Goal: Information Seeking & Learning: Learn about a topic

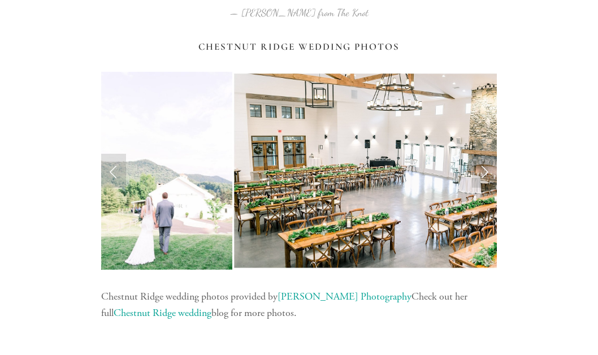
scroll to position [1189, 0]
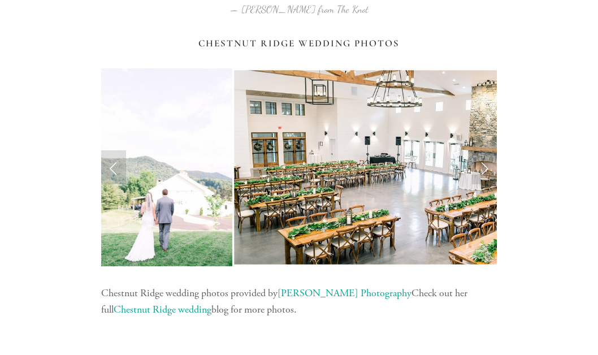
click at [485, 169] on link "Next Slide" at bounding box center [484, 167] width 25 height 34
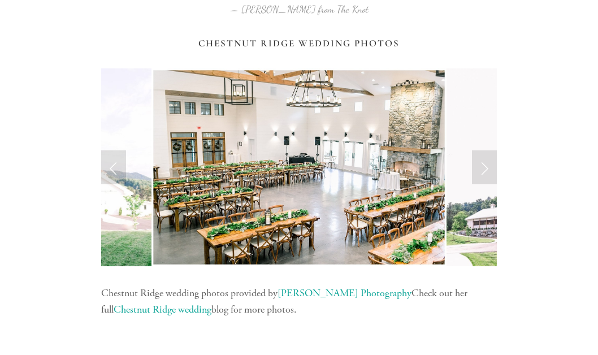
click at [481, 169] on link "Next Slide" at bounding box center [484, 167] width 25 height 34
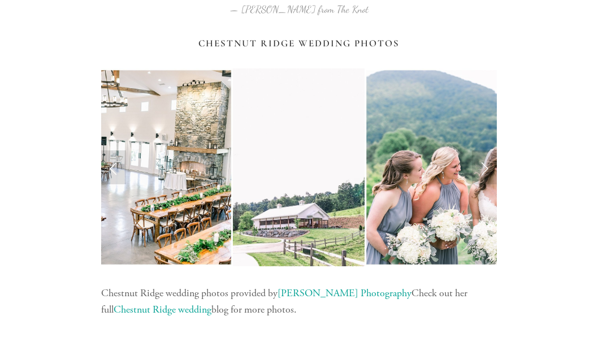
click at [481, 169] on link "Next Slide" at bounding box center [484, 167] width 25 height 34
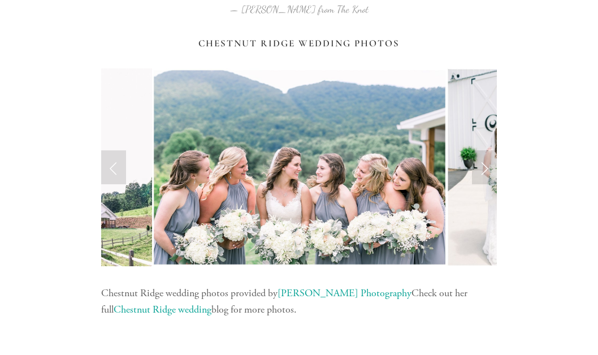
click at [481, 169] on link "Next Slide" at bounding box center [484, 167] width 25 height 34
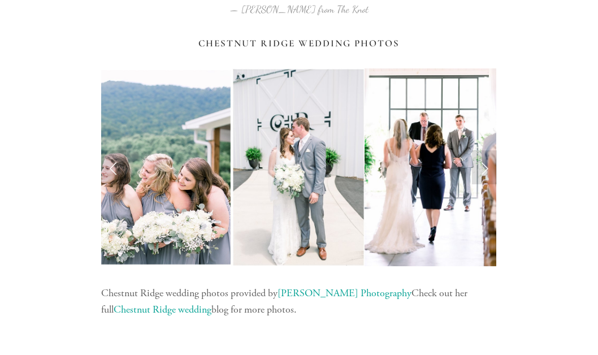
click at [481, 169] on link "Next Slide" at bounding box center [484, 167] width 25 height 34
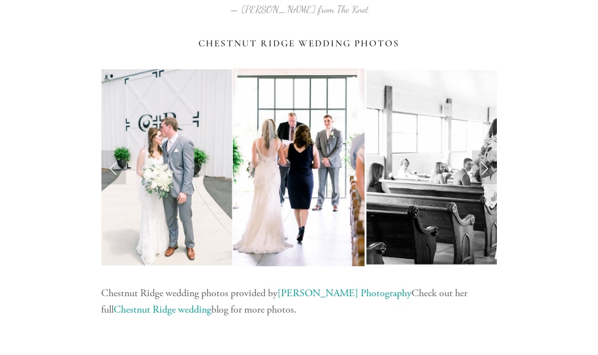
click at [481, 169] on link "Next Slide" at bounding box center [484, 167] width 25 height 34
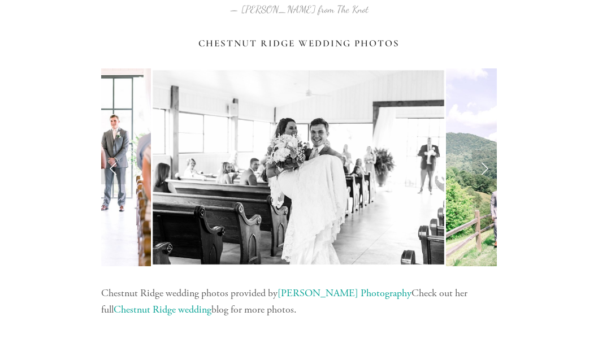
click at [481, 171] on link "Next Slide" at bounding box center [484, 167] width 25 height 34
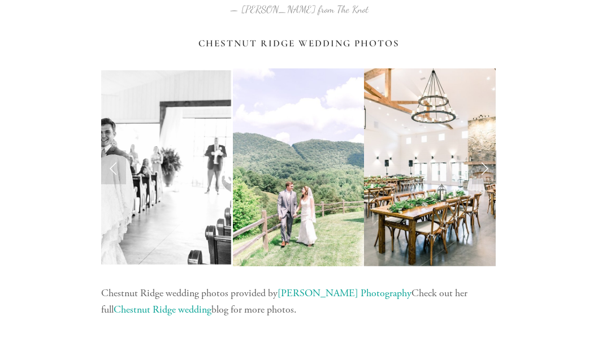
click at [481, 171] on link "Next Slide" at bounding box center [484, 167] width 25 height 34
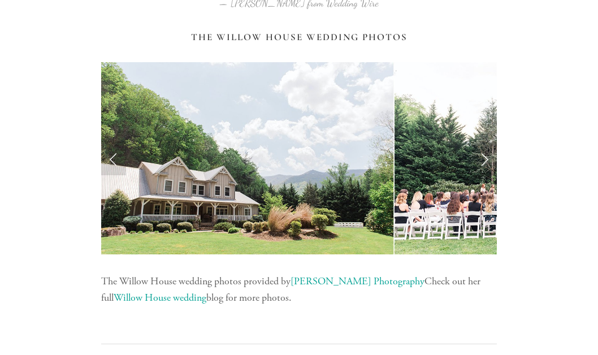
scroll to position [4925, 0]
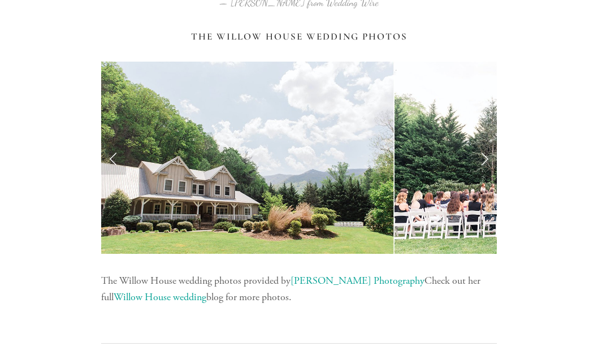
click at [483, 157] on link "Next Slide" at bounding box center [484, 158] width 25 height 34
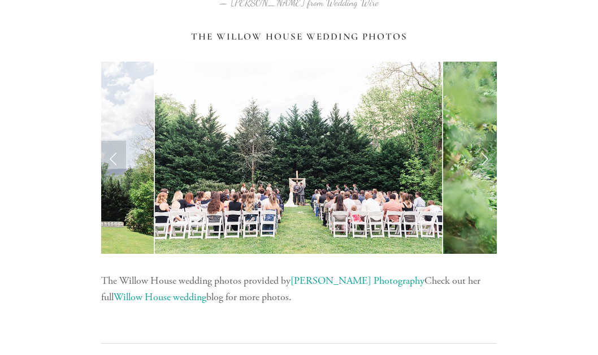
click at [483, 157] on link "Next Slide" at bounding box center [484, 158] width 25 height 34
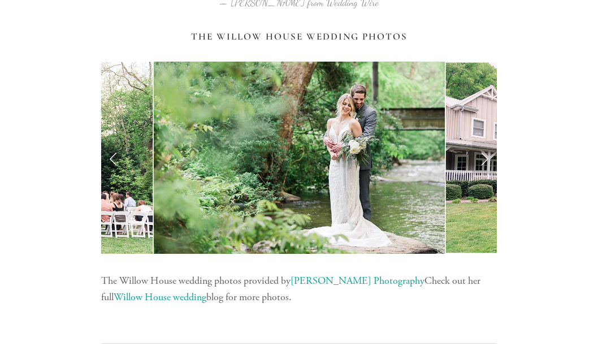
click at [483, 157] on link "Next Slide" at bounding box center [484, 158] width 25 height 34
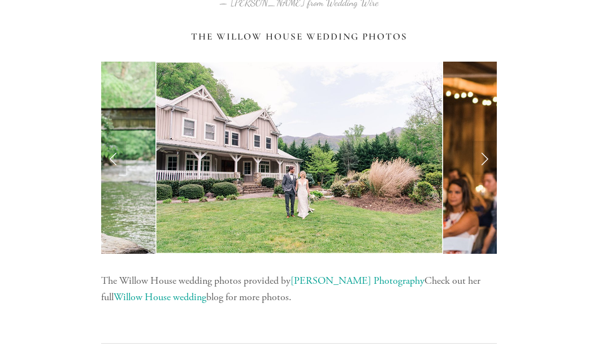
click at [483, 157] on link "Next Slide" at bounding box center [484, 158] width 25 height 34
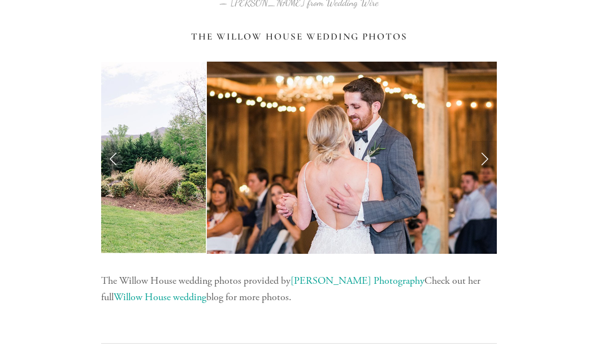
click at [483, 157] on link "Next Slide" at bounding box center [484, 158] width 25 height 34
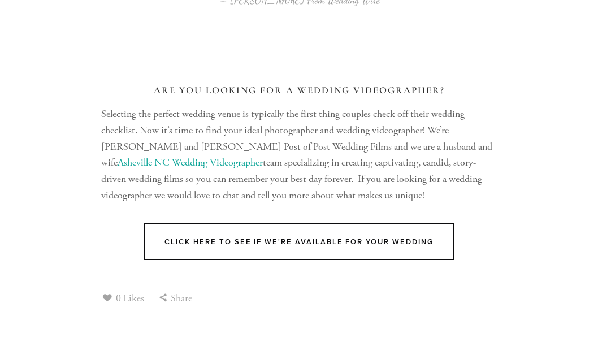
scroll to position [6815, 0]
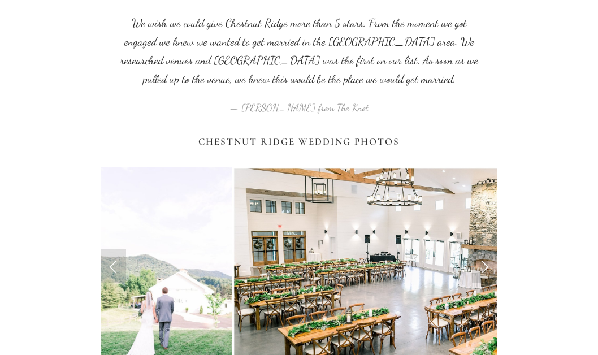
scroll to position [1202, 0]
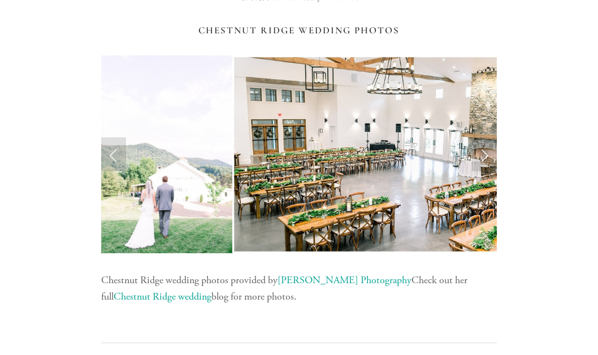
click at [485, 162] on link "Next Slide" at bounding box center [484, 154] width 25 height 34
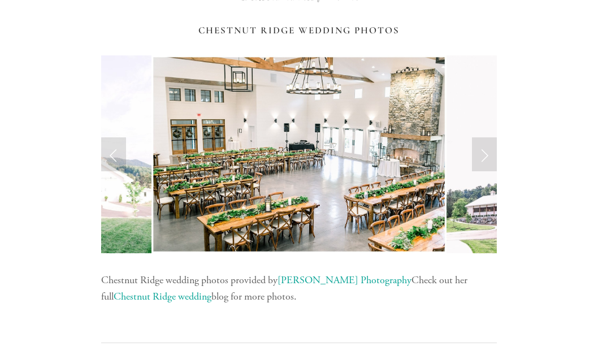
click at [485, 166] on link "Next Slide" at bounding box center [484, 154] width 25 height 34
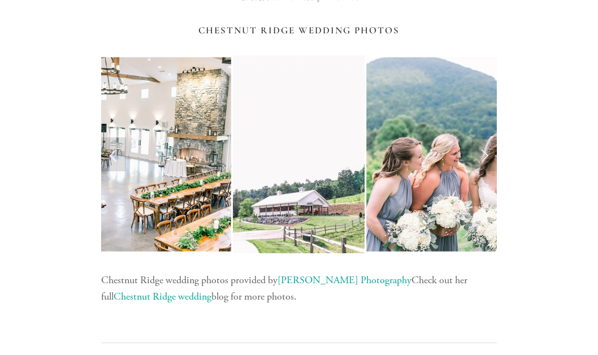
click at [485, 166] on link "Next Slide" at bounding box center [484, 154] width 25 height 34
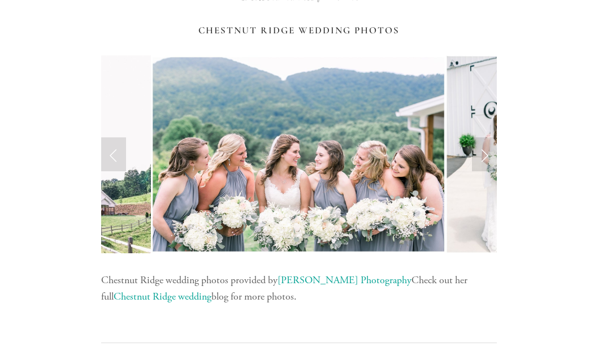
click at [485, 166] on link "Next Slide" at bounding box center [484, 154] width 25 height 34
